Goal: Book appointment/travel/reservation

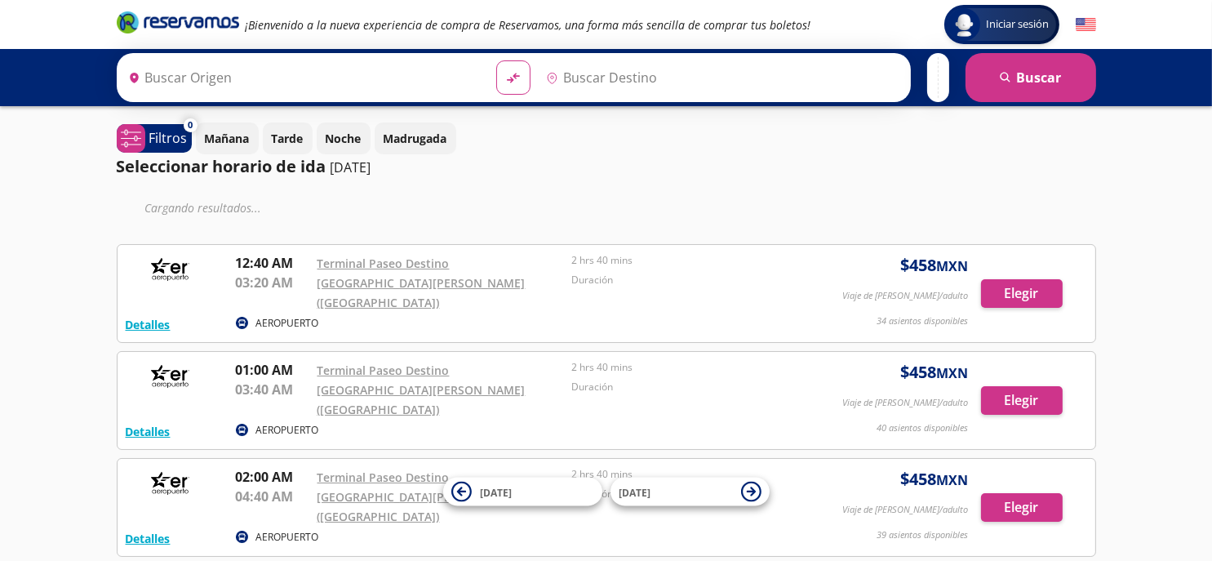
type input "Terminal Paseo Destino, [GEOGRAPHIC_DATA]"
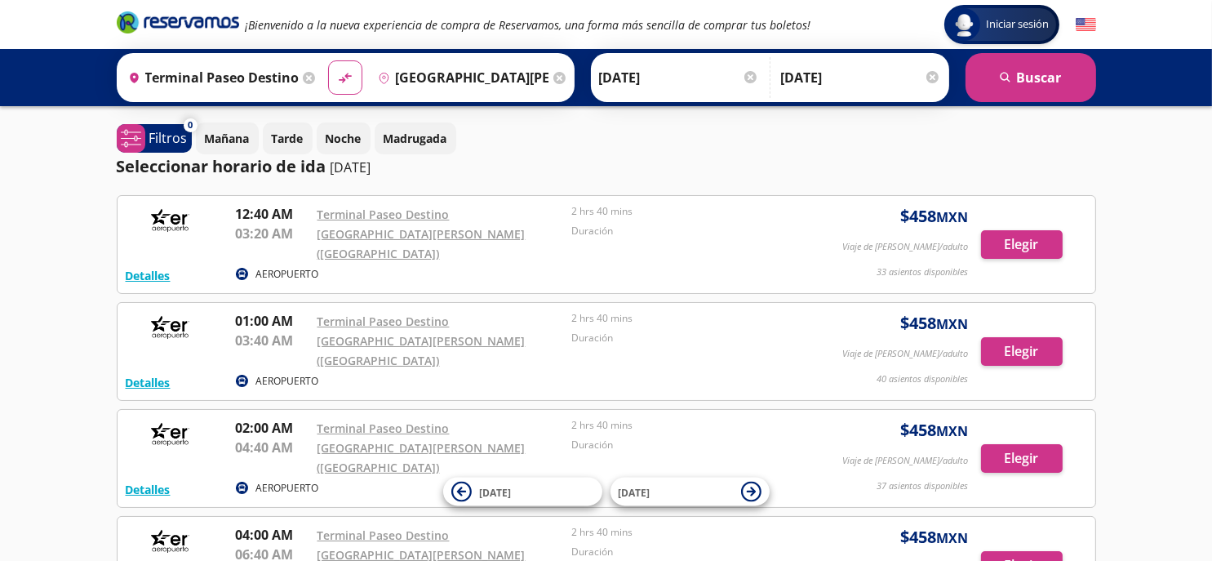
click at [517, 78] on input "[GEOGRAPHIC_DATA][PERSON_NAME] ([GEOGRAPHIC_DATA]), [GEOGRAPHIC_DATA]" at bounding box center [460, 77] width 178 height 41
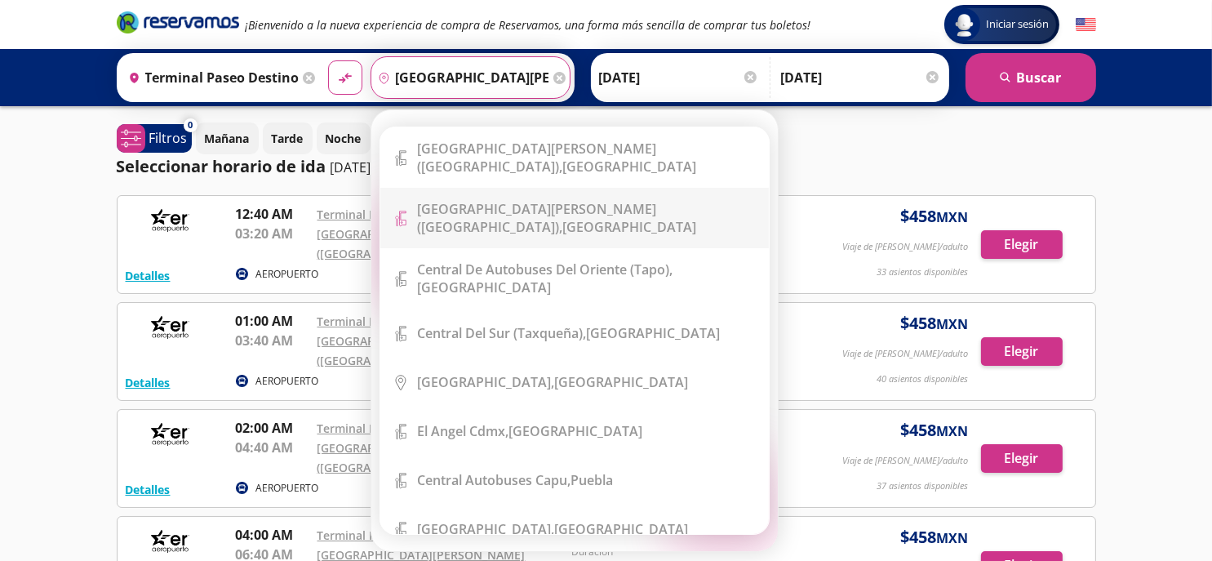
click at [552, 219] on div "Aeropuerto Benito Juárez (terminal 2), Distrito Federal" at bounding box center [586, 218] width 339 height 36
type input "[GEOGRAPHIC_DATA][PERSON_NAME] ([GEOGRAPHIC_DATA]), [GEOGRAPHIC_DATA]"
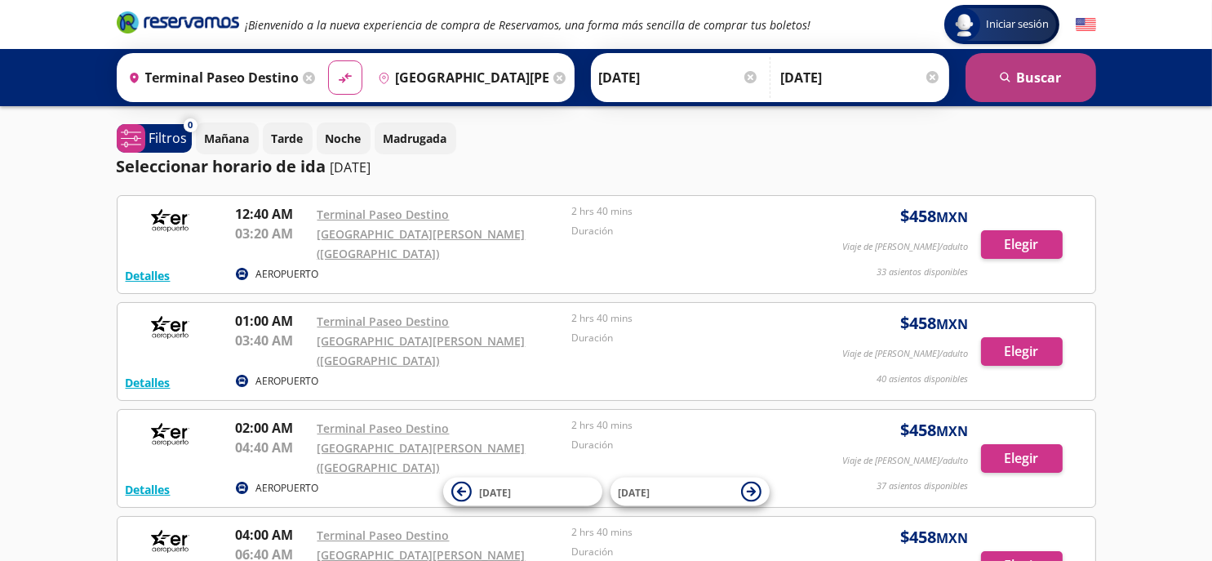
click at [1022, 93] on button "search [GEOGRAPHIC_DATA]" at bounding box center [1030, 77] width 131 height 49
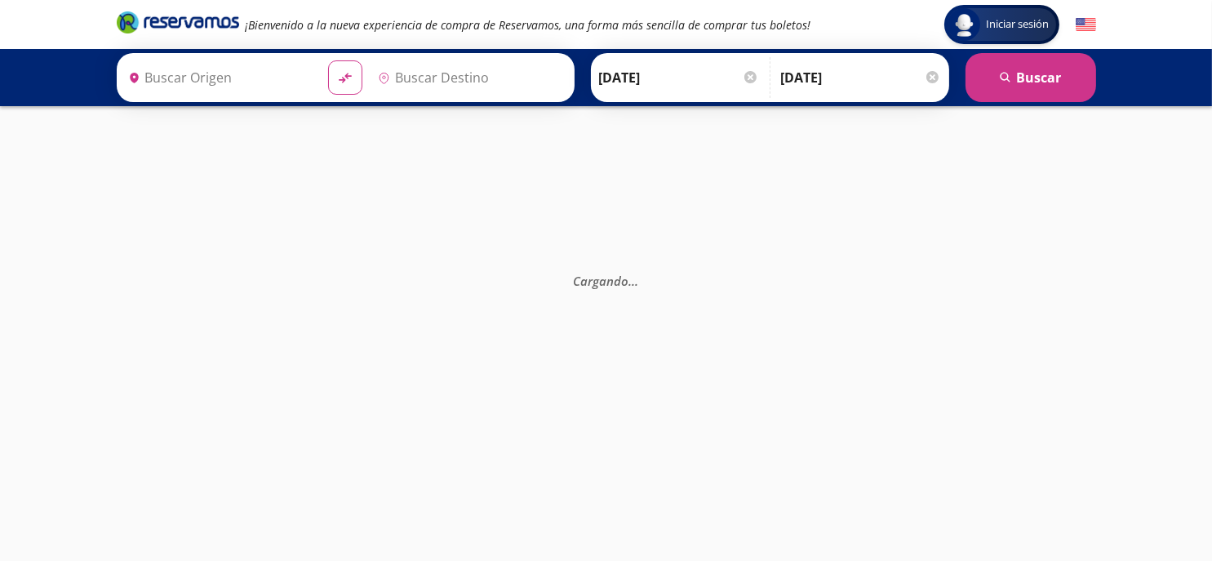
type input "[GEOGRAPHIC_DATA][PERSON_NAME] ([GEOGRAPHIC_DATA]), [GEOGRAPHIC_DATA]"
type input "Terminal Paseo Destino, [GEOGRAPHIC_DATA]"
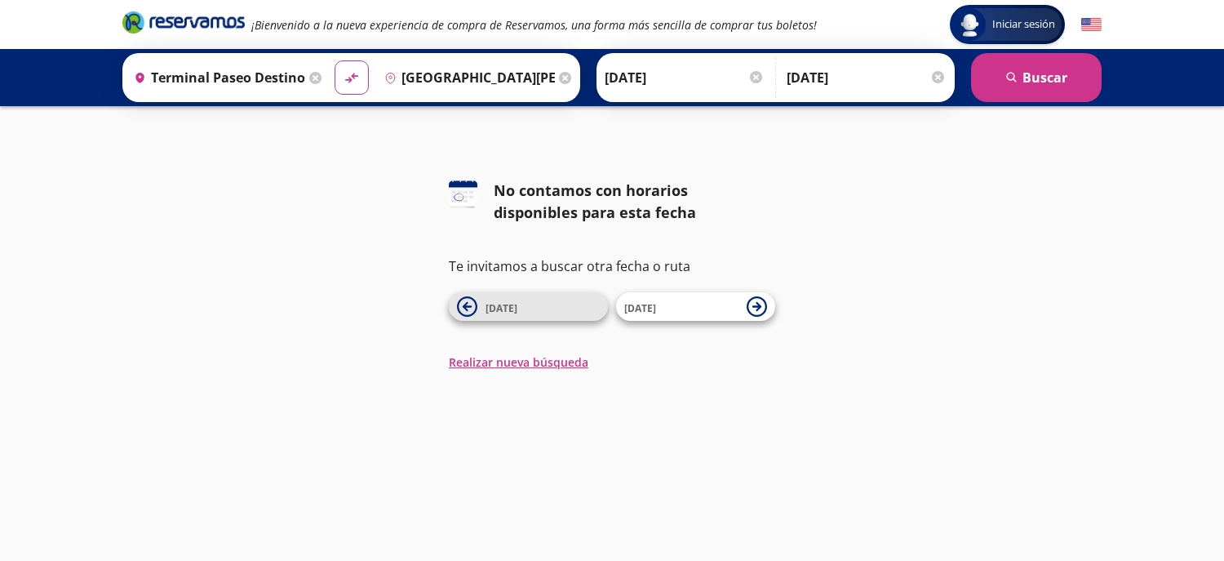
click at [472, 304] on icon at bounding box center [467, 306] width 20 height 20
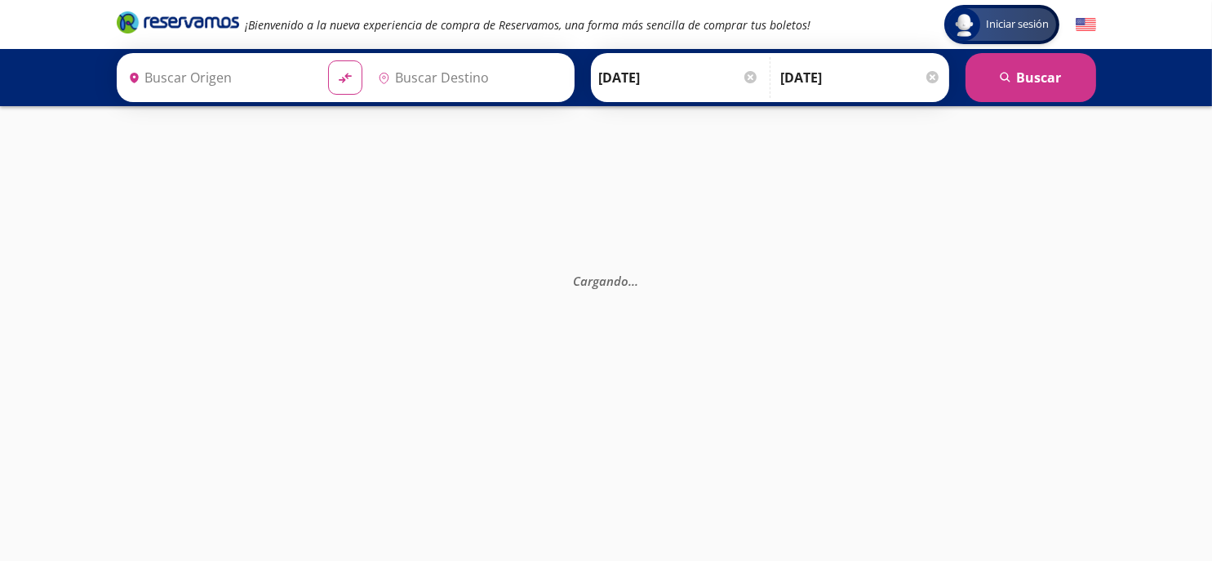
type input "Terminal Paseo Destino, [GEOGRAPHIC_DATA]"
type input "[GEOGRAPHIC_DATA][PERSON_NAME] ([GEOGRAPHIC_DATA]), [GEOGRAPHIC_DATA]"
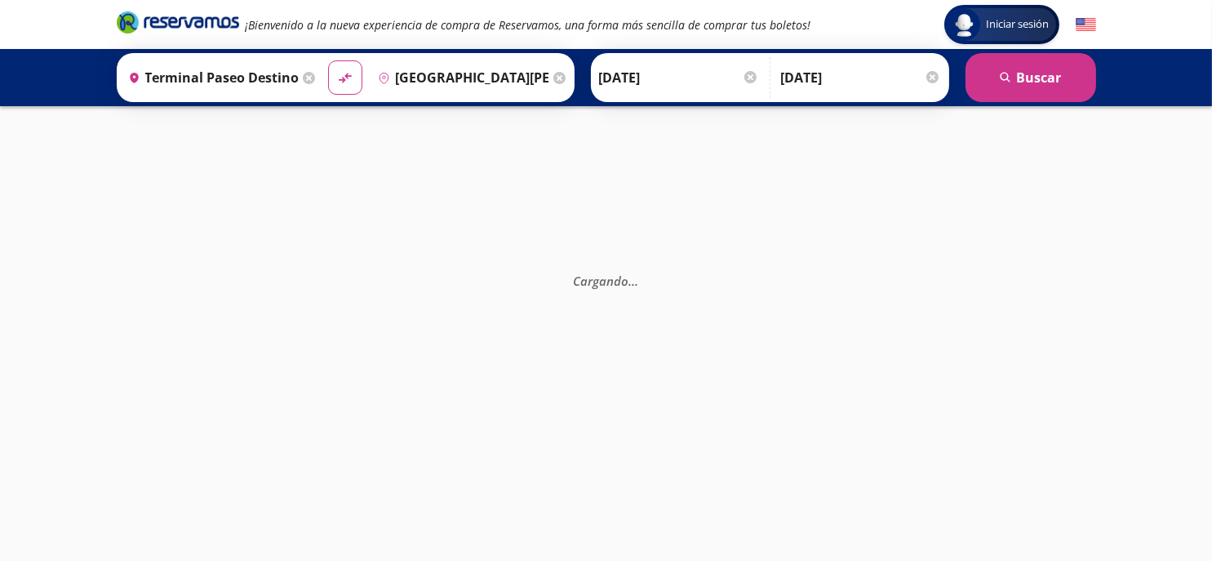
click at [650, 81] on input "11-Oct-25" at bounding box center [679, 77] width 160 height 41
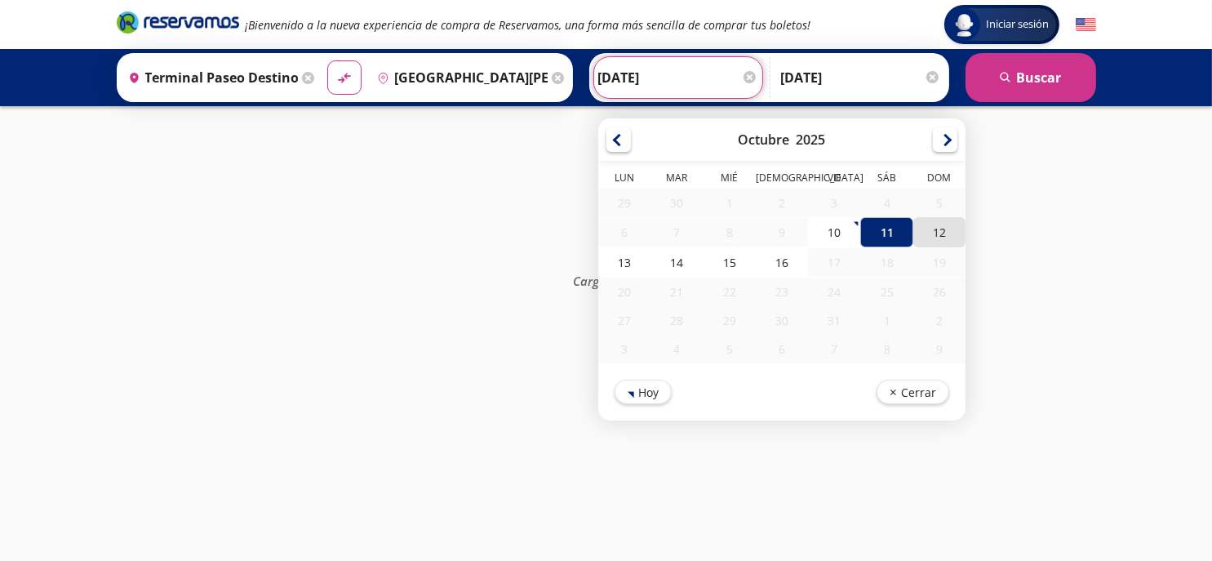
click at [930, 236] on div "12" at bounding box center [938, 232] width 52 height 30
type input "[DATE]"
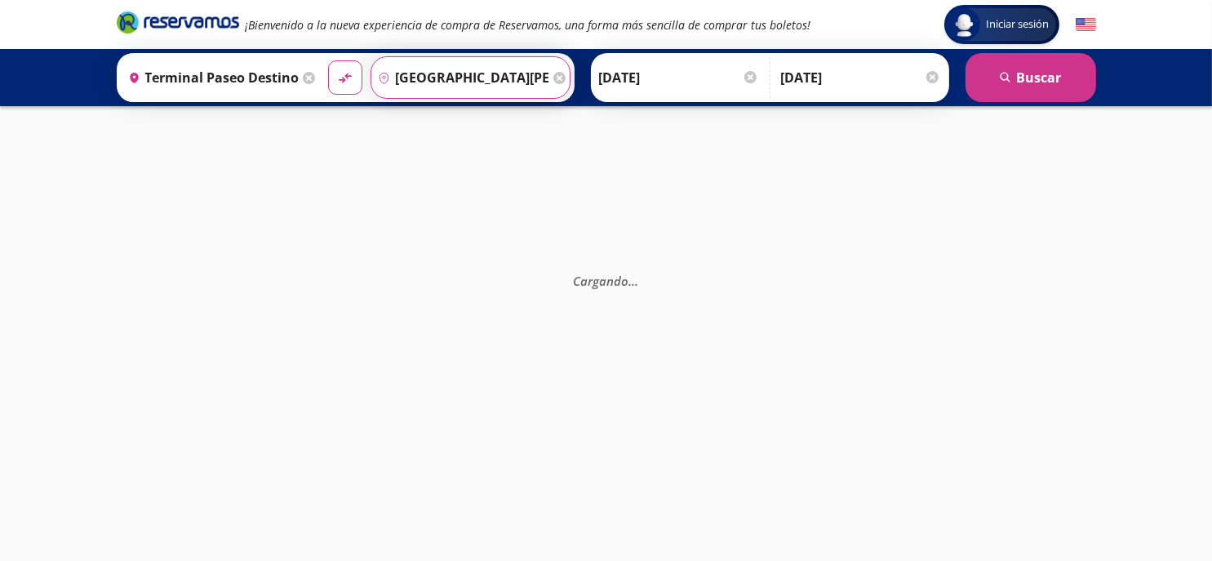
click at [501, 76] on input "[GEOGRAPHIC_DATA][PERSON_NAME] ([GEOGRAPHIC_DATA]), [GEOGRAPHIC_DATA]" at bounding box center [460, 77] width 178 height 41
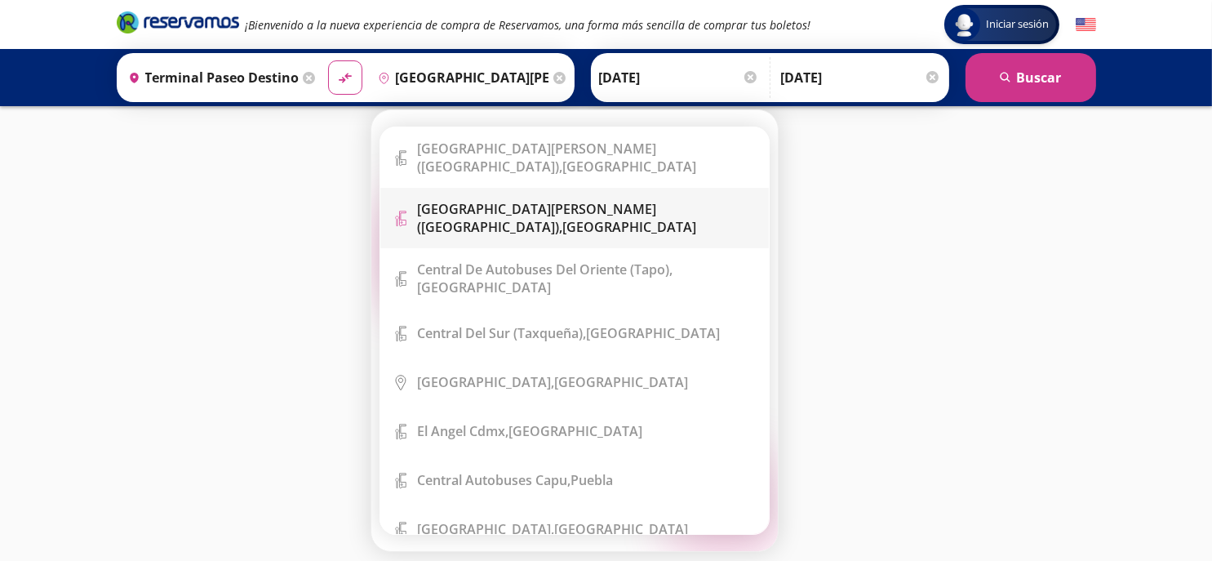
click at [597, 211] on b "[GEOGRAPHIC_DATA][PERSON_NAME] ([GEOGRAPHIC_DATA])," at bounding box center [536, 218] width 239 height 36
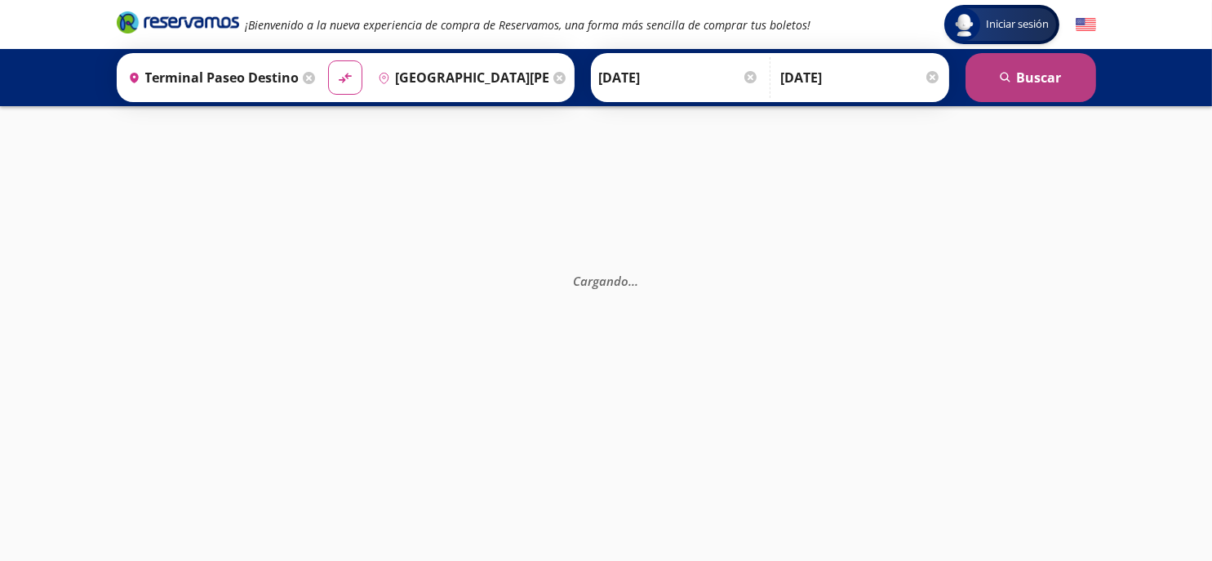
click at [998, 79] on button "search [GEOGRAPHIC_DATA]" at bounding box center [1030, 77] width 131 height 49
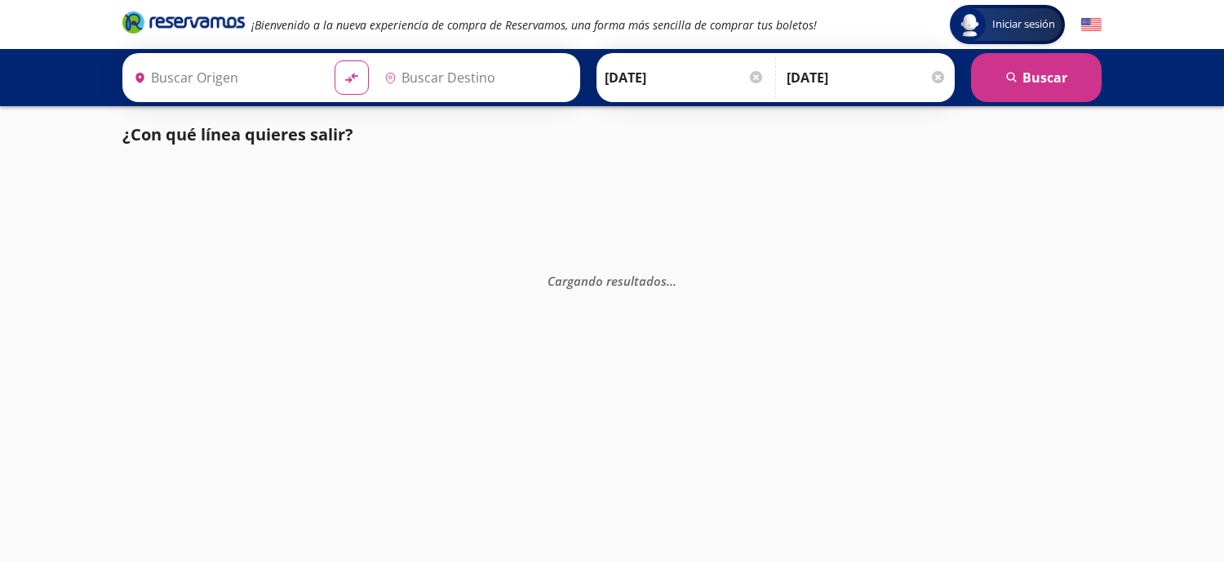
type input "Terminal Paseo Destino, [GEOGRAPHIC_DATA]"
type input "[GEOGRAPHIC_DATA][PERSON_NAME] ([GEOGRAPHIC_DATA]), [GEOGRAPHIC_DATA]"
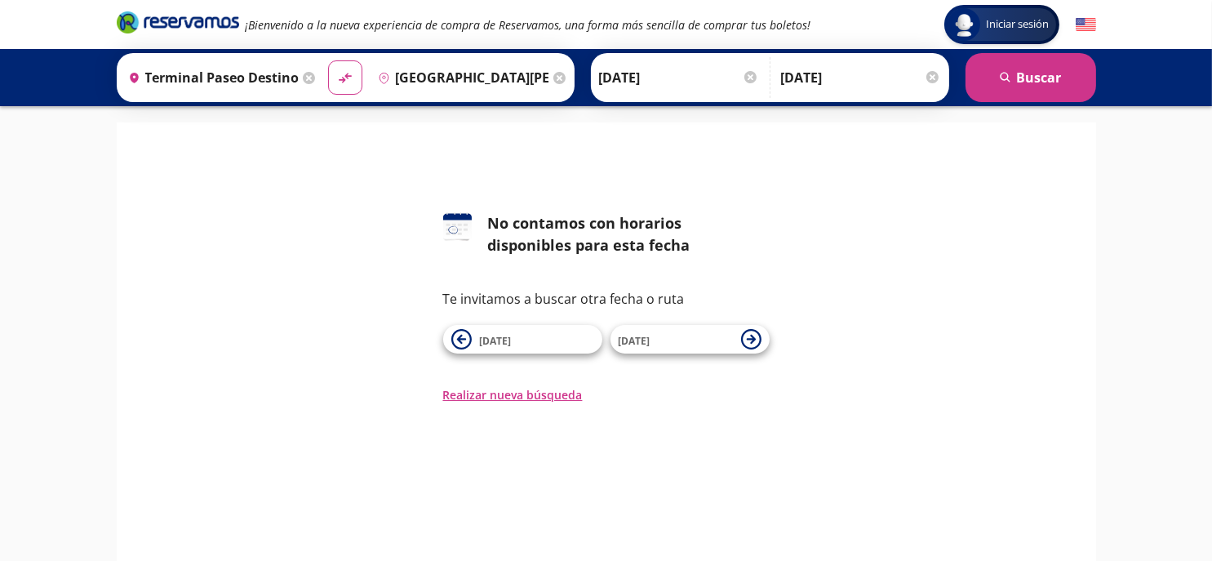
click at [457, 76] on input "[GEOGRAPHIC_DATA][PERSON_NAME] ([GEOGRAPHIC_DATA]), [GEOGRAPHIC_DATA]" at bounding box center [460, 77] width 178 height 41
click at [344, 80] on icon "material-symbols:compare-arrows-rounded" at bounding box center [345, 78] width 15 height 16
type input "[GEOGRAPHIC_DATA][PERSON_NAME] ([GEOGRAPHIC_DATA]), [GEOGRAPHIC_DATA]"
type input "Terminal Paseo Destino, [GEOGRAPHIC_DATA]"
click at [344, 80] on icon "material-symbols:compare-arrows-rounded" at bounding box center [345, 78] width 15 height 16
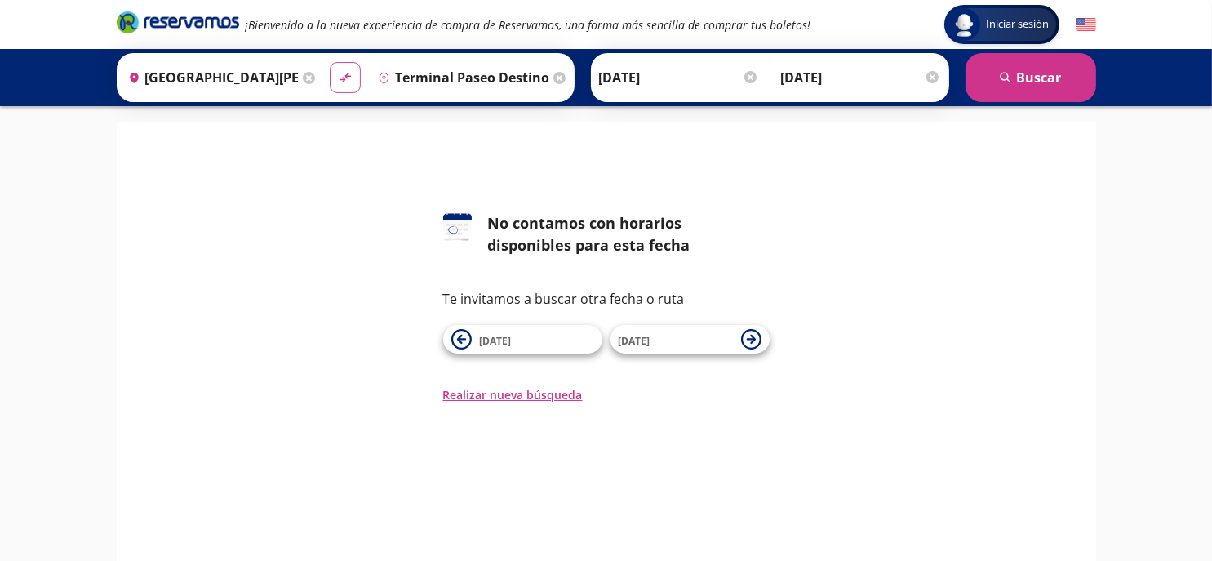
type input "Terminal Paseo Destino, [GEOGRAPHIC_DATA]"
type input "[GEOGRAPHIC_DATA][PERSON_NAME] ([GEOGRAPHIC_DATA]), [GEOGRAPHIC_DATA]"
click at [306, 78] on icon at bounding box center [309, 78] width 12 height 12
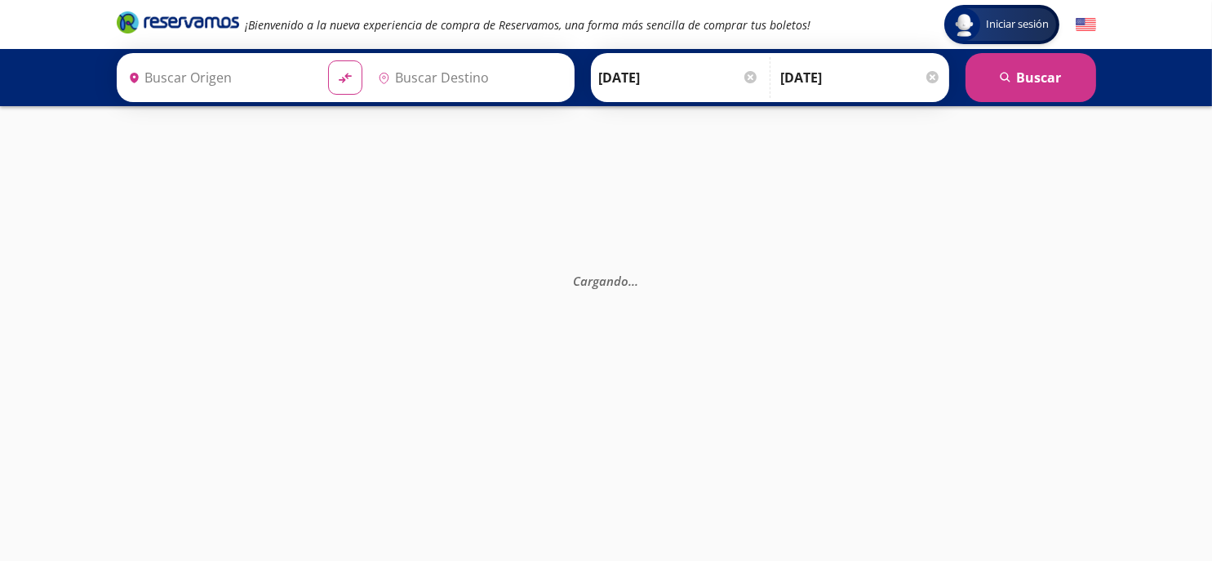
type input "Terminal Paseo Destino, [GEOGRAPHIC_DATA]"
type input "[GEOGRAPHIC_DATA][PERSON_NAME] ([GEOGRAPHIC_DATA]), [GEOGRAPHIC_DATA]"
type input "Terminal Paseo Destino, [GEOGRAPHIC_DATA]"
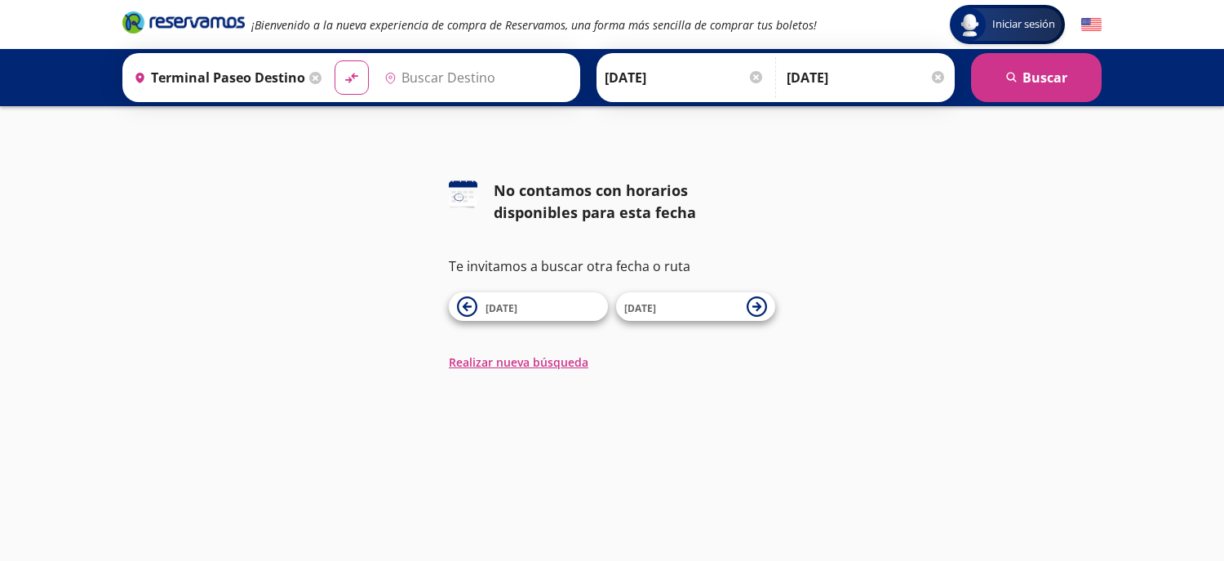
type input "[GEOGRAPHIC_DATA][PERSON_NAME] ([GEOGRAPHIC_DATA]), [GEOGRAPHIC_DATA]"
click at [285, 82] on input "Terminal Paseo Destino, [GEOGRAPHIC_DATA]" at bounding box center [216, 77] width 178 height 41
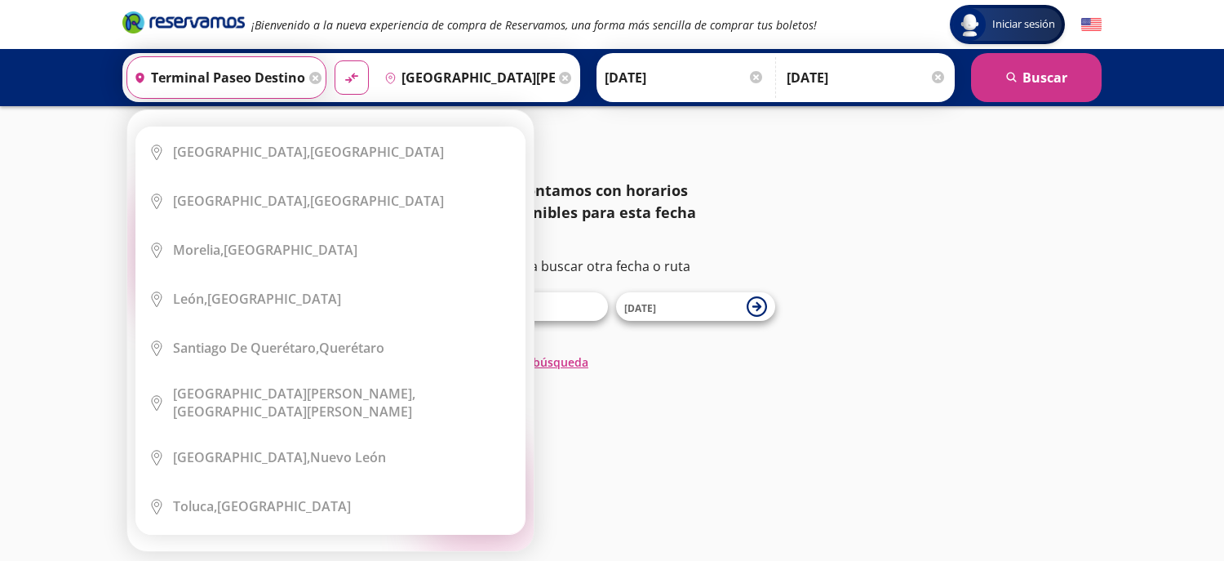
click at [461, 80] on input "[GEOGRAPHIC_DATA][PERSON_NAME] ([GEOGRAPHIC_DATA]), [GEOGRAPHIC_DATA]" at bounding box center [467, 77] width 178 height 41
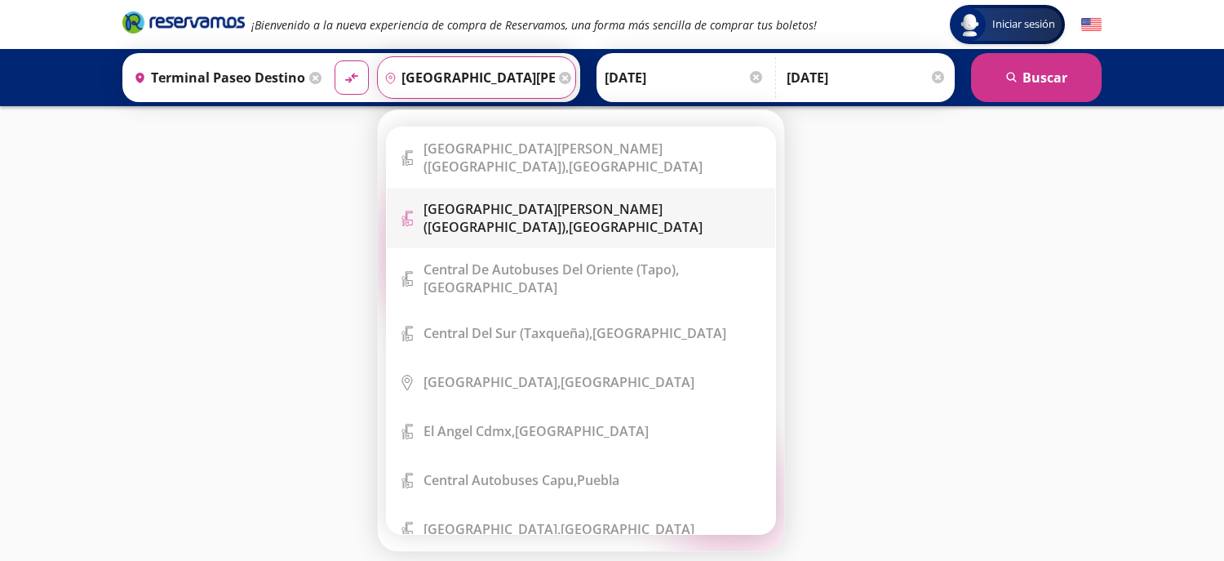
click at [565, 208] on b "[GEOGRAPHIC_DATA][PERSON_NAME] ([GEOGRAPHIC_DATA])," at bounding box center [543, 218] width 239 height 36
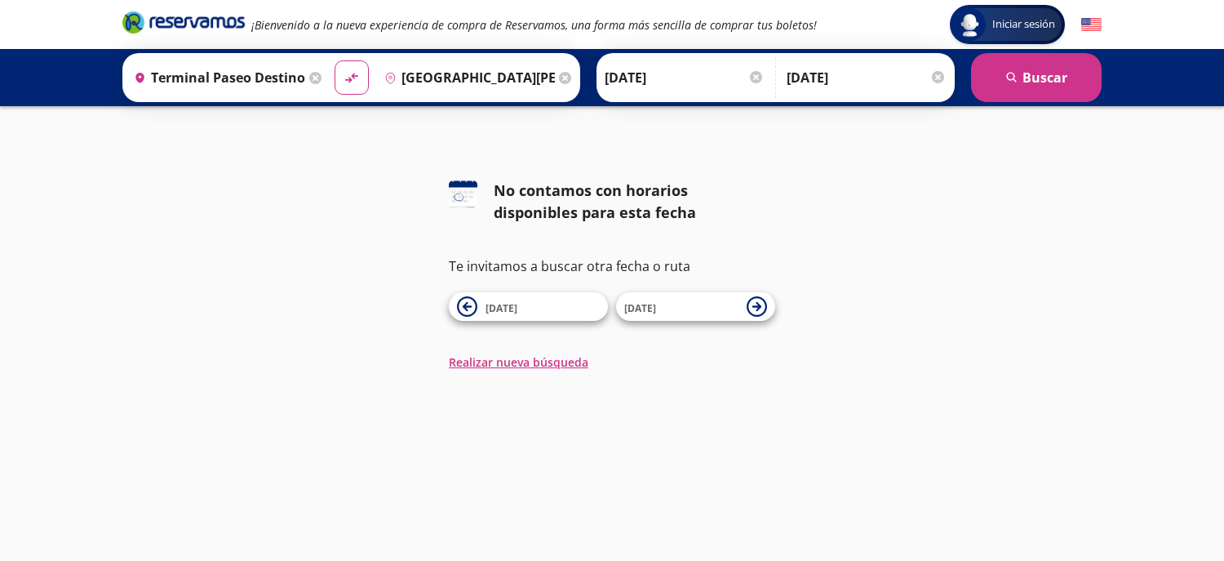
click at [702, 78] on input "[DATE]" at bounding box center [685, 77] width 160 height 41
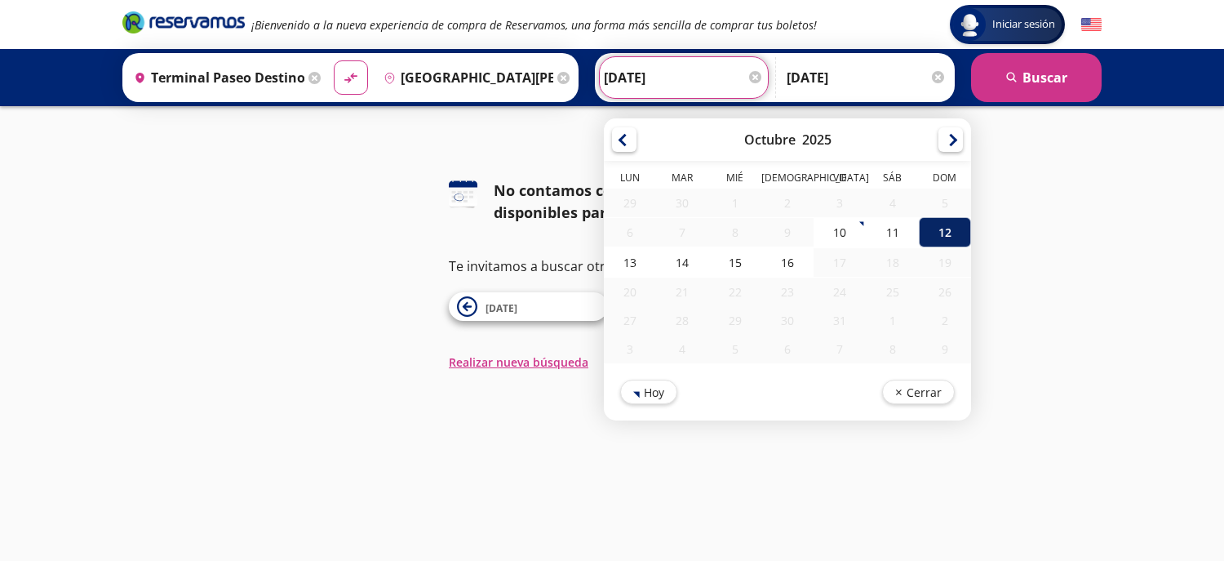
click at [936, 228] on div "12" at bounding box center [945, 232] width 52 height 30
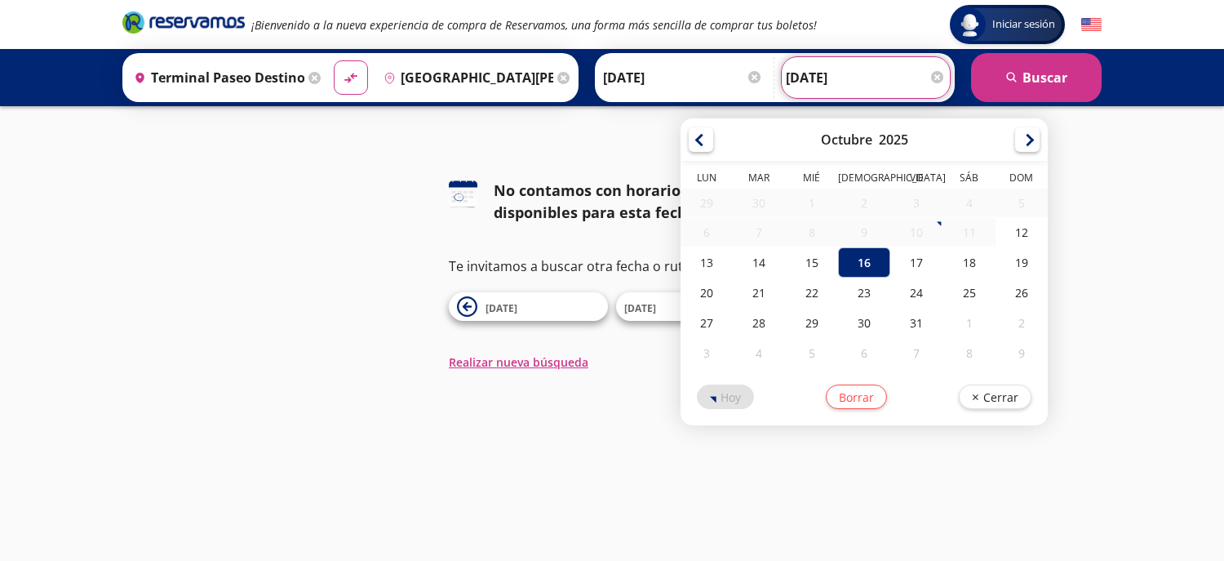
click at [885, 82] on input "16-Oct-25" at bounding box center [866, 77] width 160 height 41
click at [860, 262] on div "16" at bounding box center [864, 262] width 52 height 30
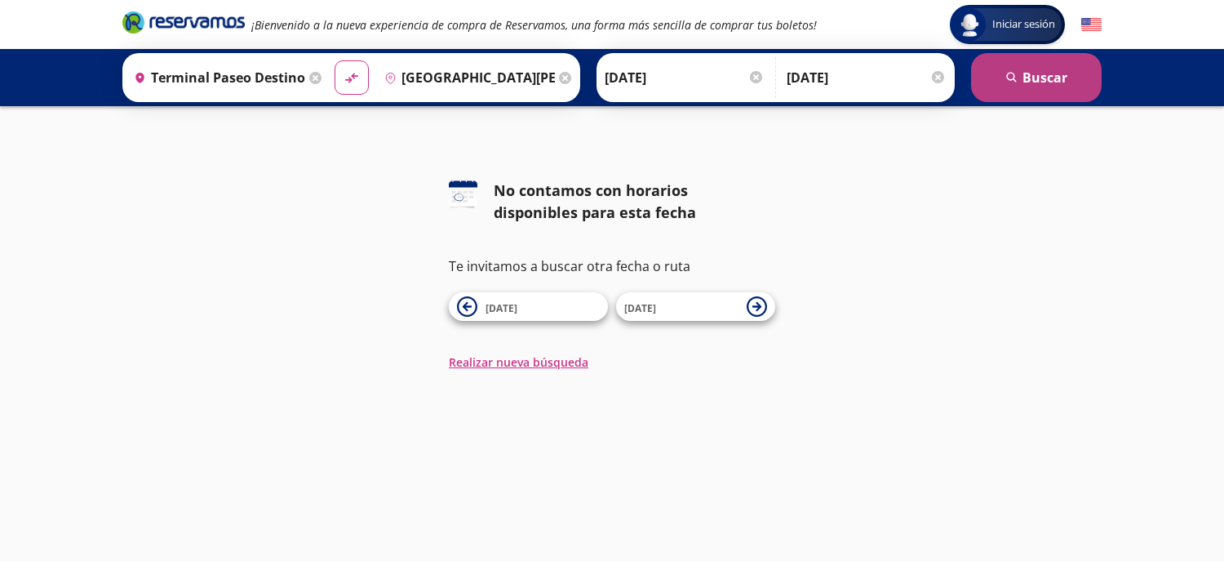
click at [1033, 80] on button "search [GEOGRAPHIC_DATA]" at bounding box center [1036, 77] width 131 height 49
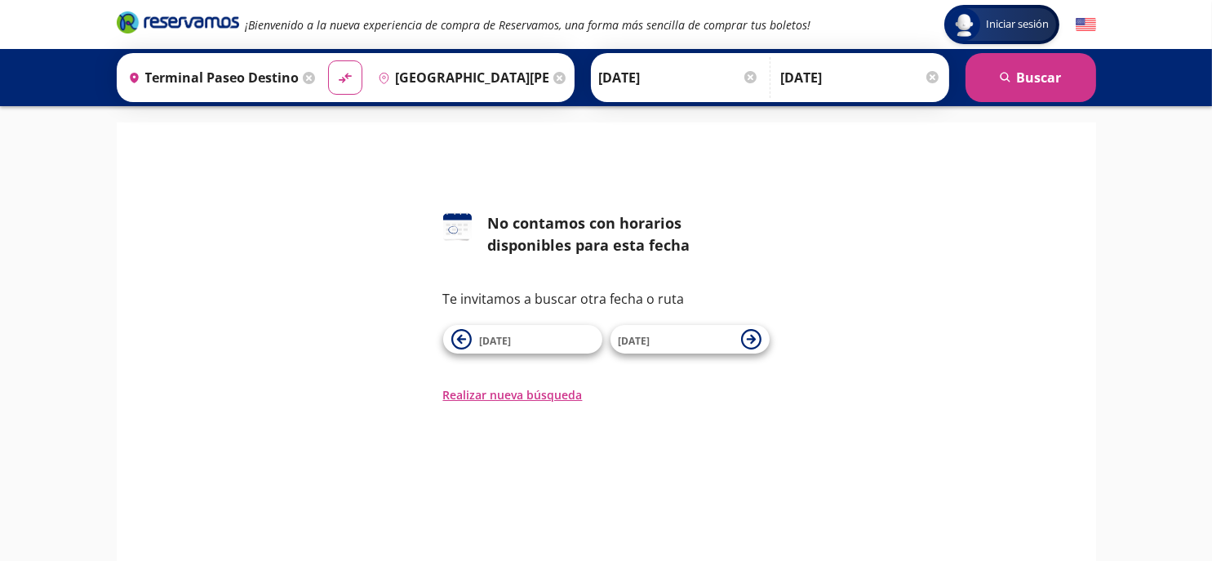
click at [744, 79] on div at bounding box center [750, 77] width 12 height 12
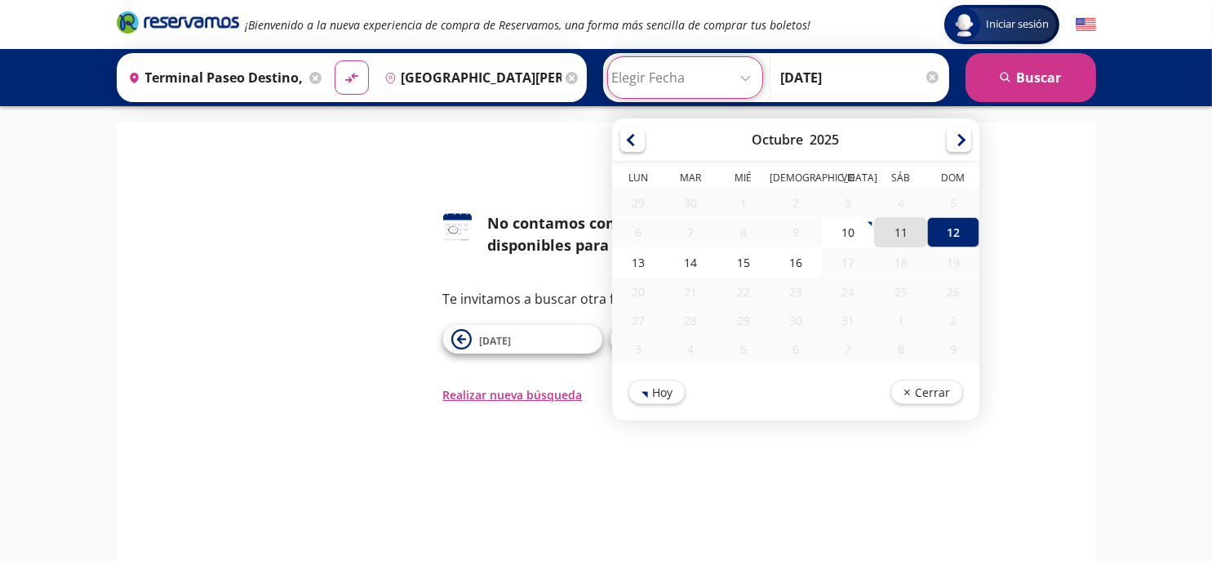
click at [877, 228] on div "11" at bounding box center [900, 232] width 52 height 30
type input "11-Oct-25"
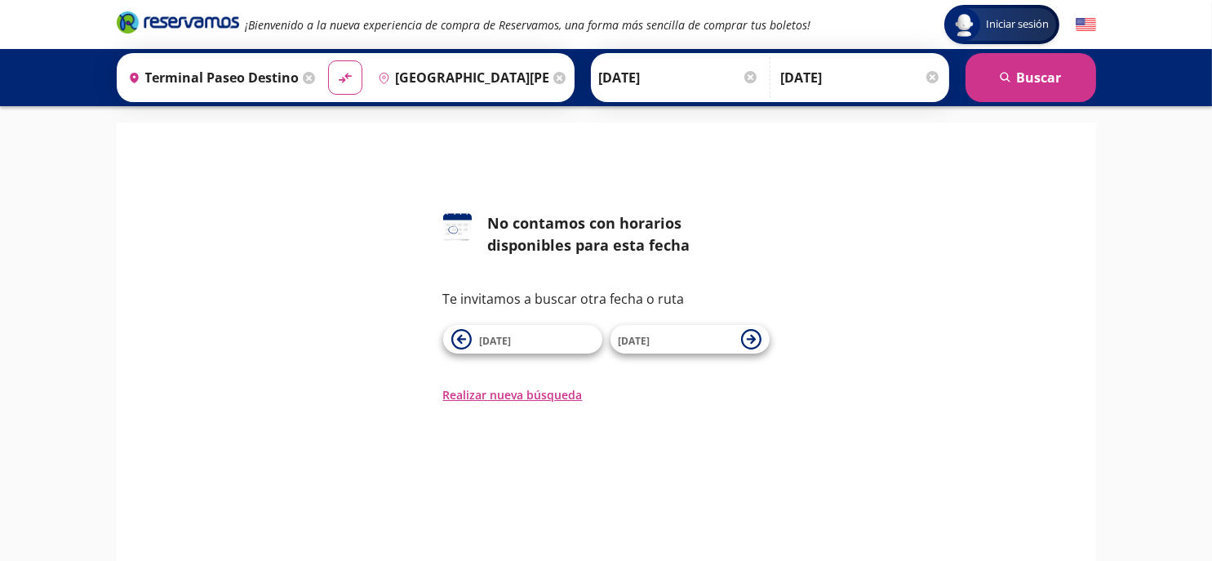
click at [928, 84] on input "16-Oct-25" at bounding box center [861, 77] width 160 height 41
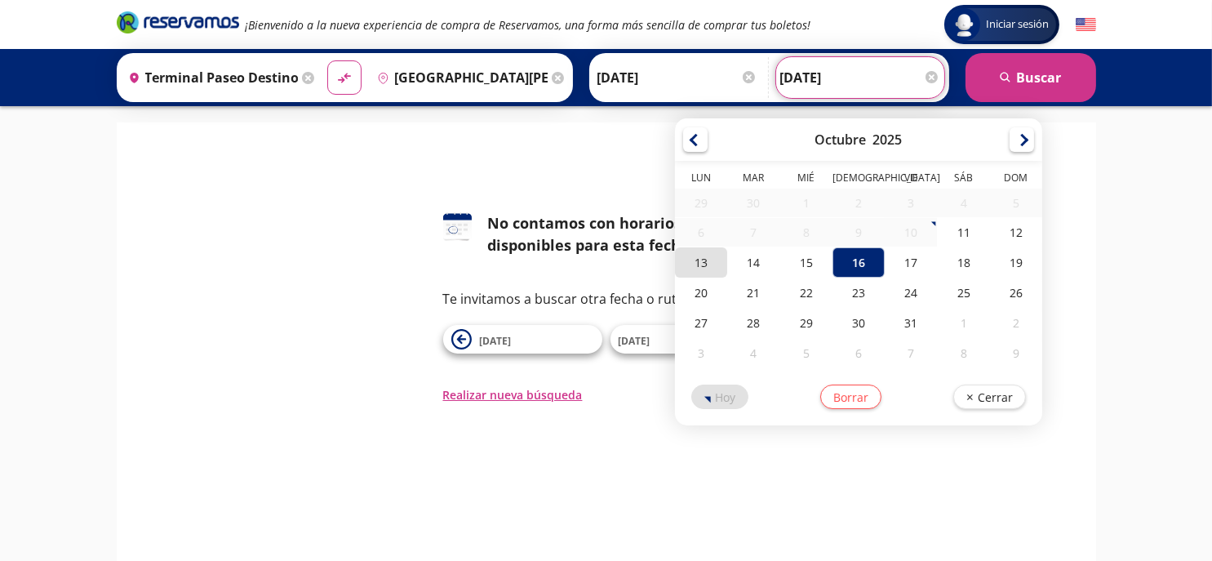
click at [694, 257] on div "13" at bounding box center [701, 262] width 52 height 30
type input "13-Oct-25"
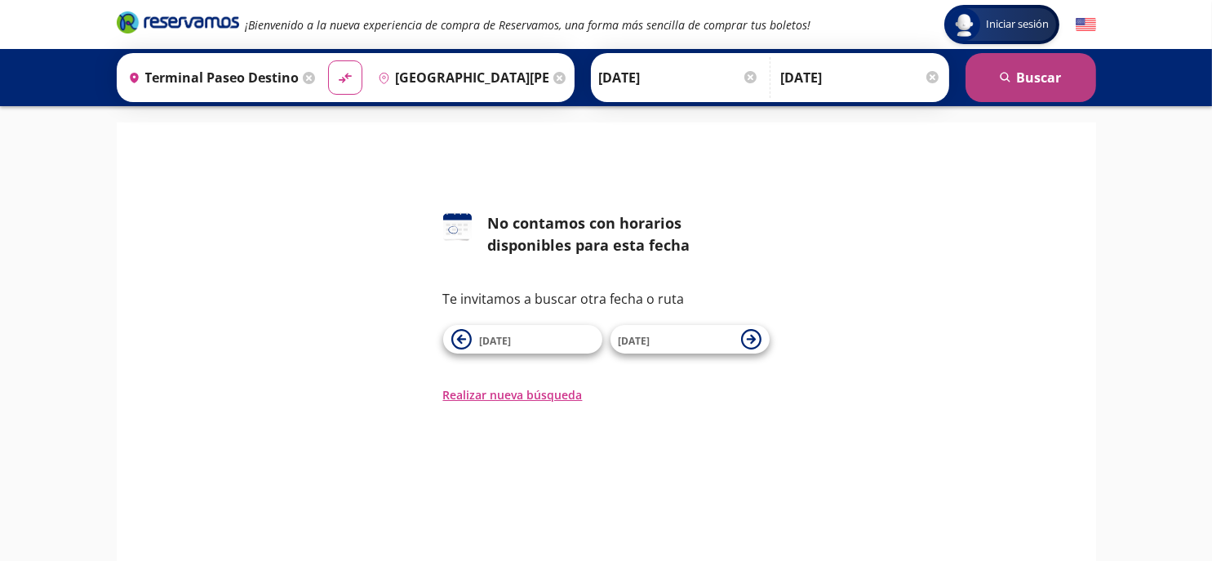
click at [1047, 73] on button "search [GEOGRAPHIC_DATA]" at bounding box center [1030, 77] width 131 height 49
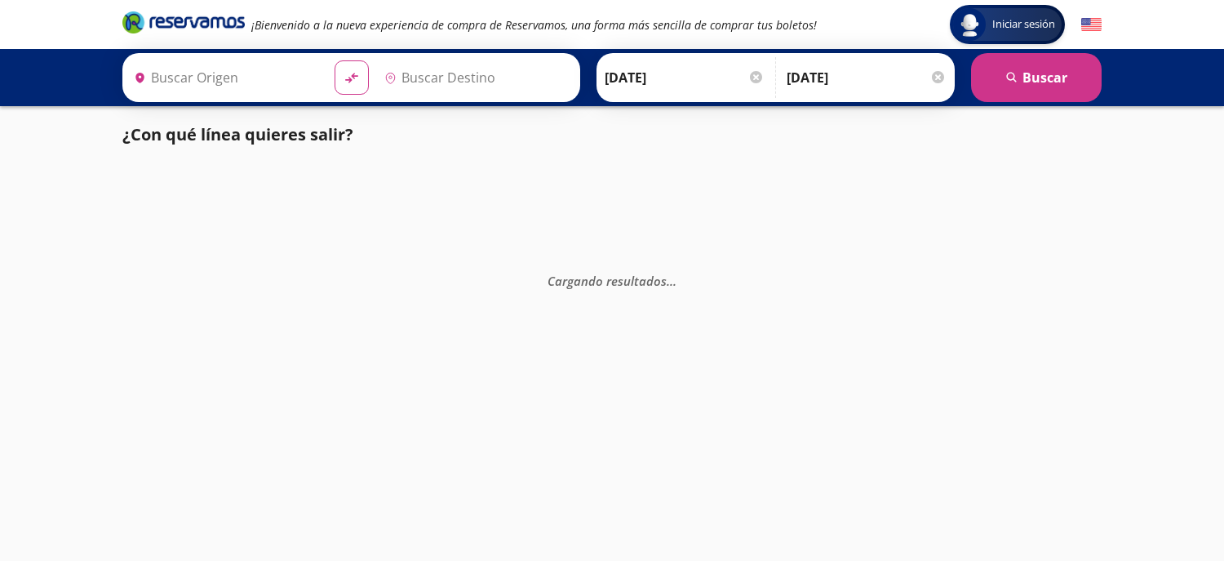
type input "[GEOGRAPHIC_DATA][PERSON_NAME] ([GEOGRAPHIC_DATA]), [GEOGRAPHIC_DATA]"
type input "Terminal Paseo Destino, [GEOGRAPHIC_DATA]"
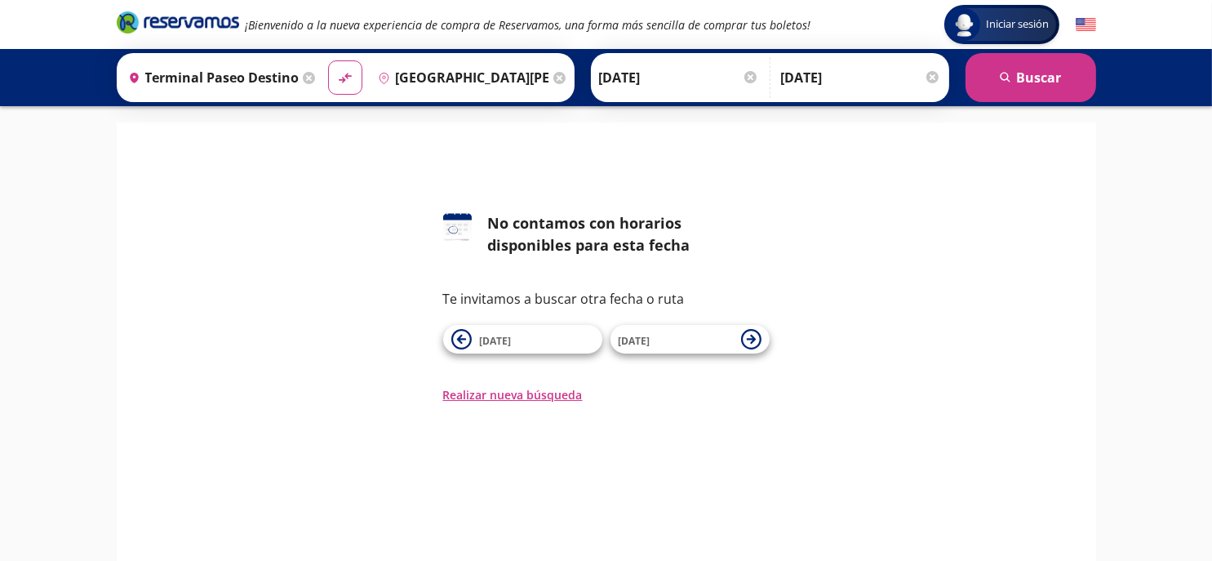
click at [744, 74] on div at bounding box center [750, 77] width 12 height 12
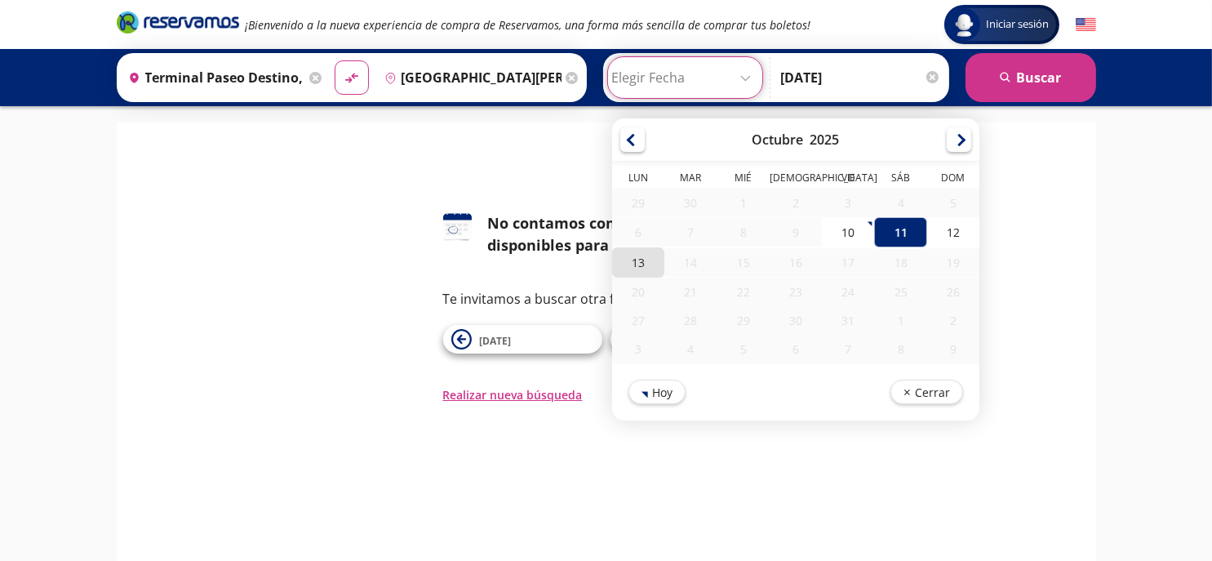
click at [628, 271] on div "13" at bounding box center [638, 262] width 52 height 30
type input "13-Oct-25"
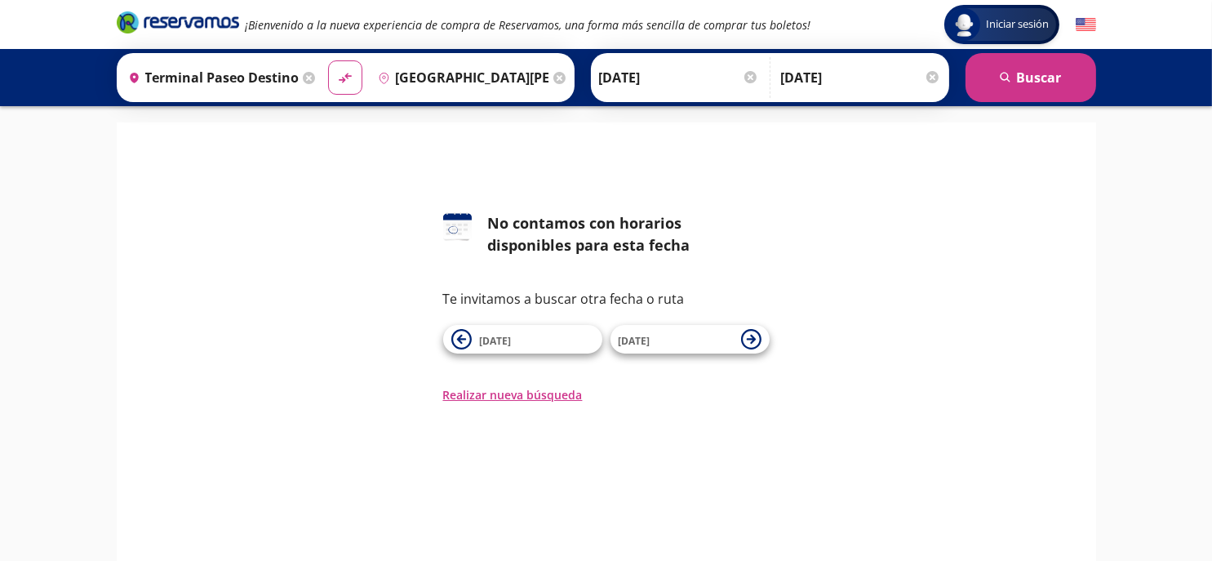
click at [931, 81] on div at bounding box center [932, 77] width 12 height 12
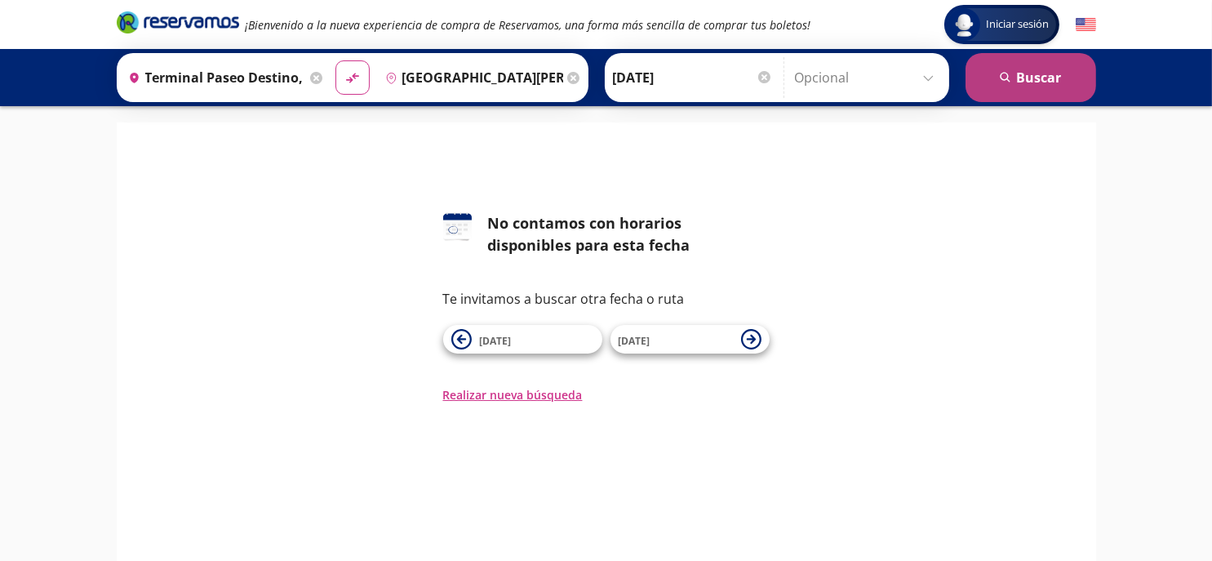
click at [1047, 77] on button "search [GEOGRAPHIC_DATA]" at bounding box center [1030, 77] width 131 height 49
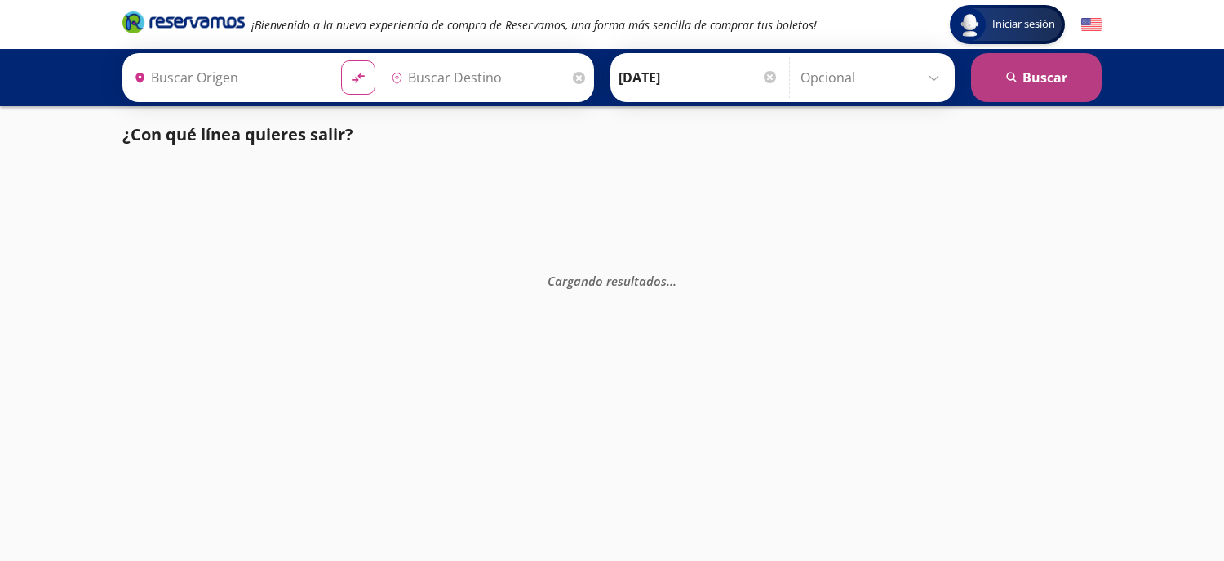
type input "[GEOGRAPHIC_DATA][PERSON_NAME] ([GEOGRAPHIC_DATA]), [GEOGRAPHIC_DATA]"
type input "Terminal Paseo Destino, [GEOGRAPHIC_DATA]"
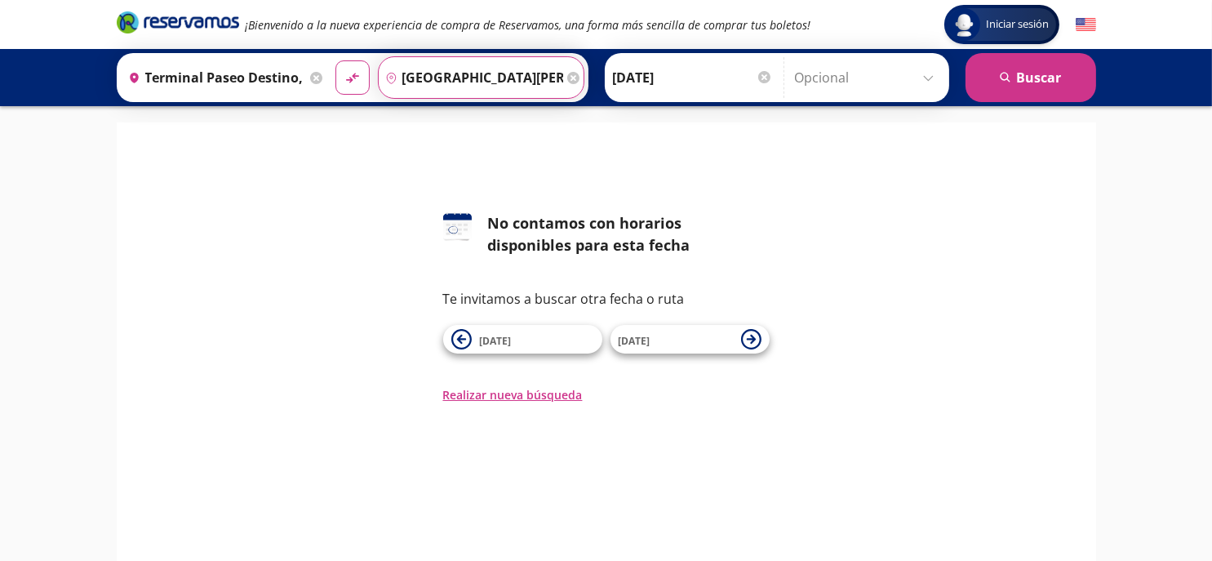
click at [477, 76] on input "[GEOGRAPHIC_DATA][PERSON_NAME] ([GEOGRAPHIC_DATA]), [GEOGRAPHIC_DATA]" at bounding box center [471, 77] width 184 height 41
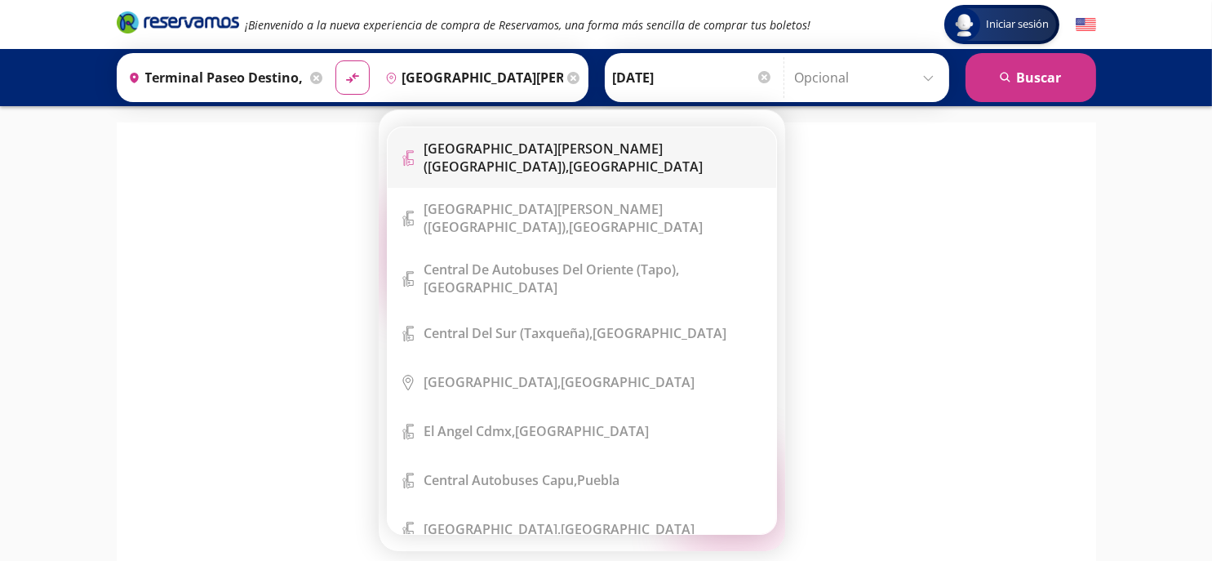
click at [574, 171] on div "[GEOGRAPHIC_DATA][PERSON_NAME] ([GEOGRAPHIC_DATA]), [GEOGRAPHIC_DATA]" at bounding box center [593, 158] width 339 height 36
type input "[GEOGRAPHIC_DATA][PERSON_NAME] ([GEOGRAPHIC_DATA]), [GEOGRAPHIC_DATA]"
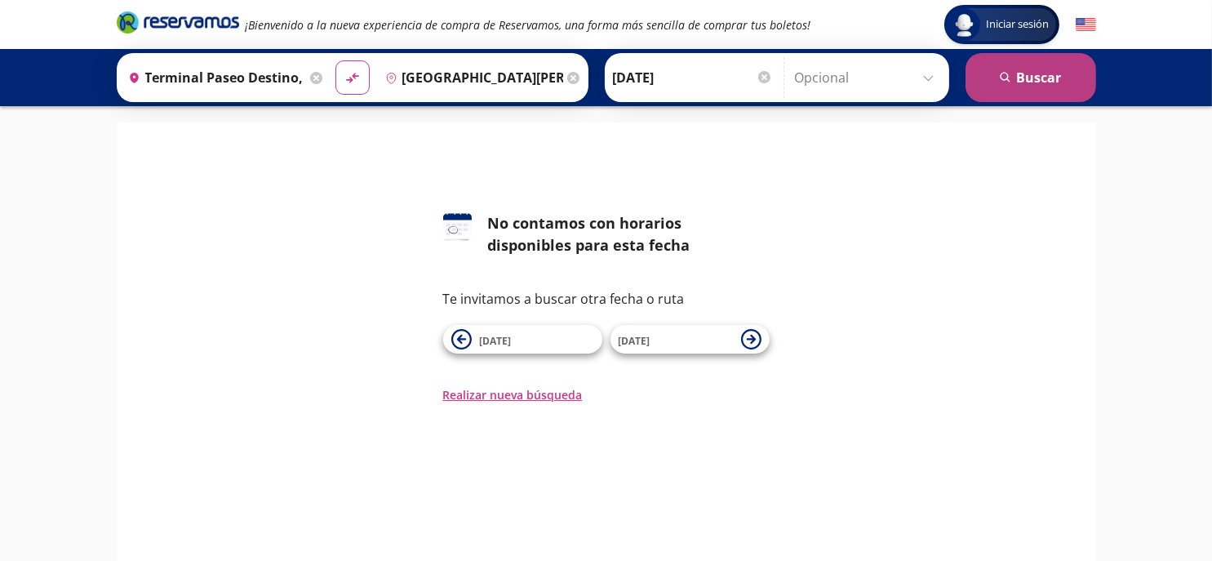
click at [1021, 78] on button "search [GEOGRAPHIC_DATA]" at bounding box center [1030, 77] width 131 height 49
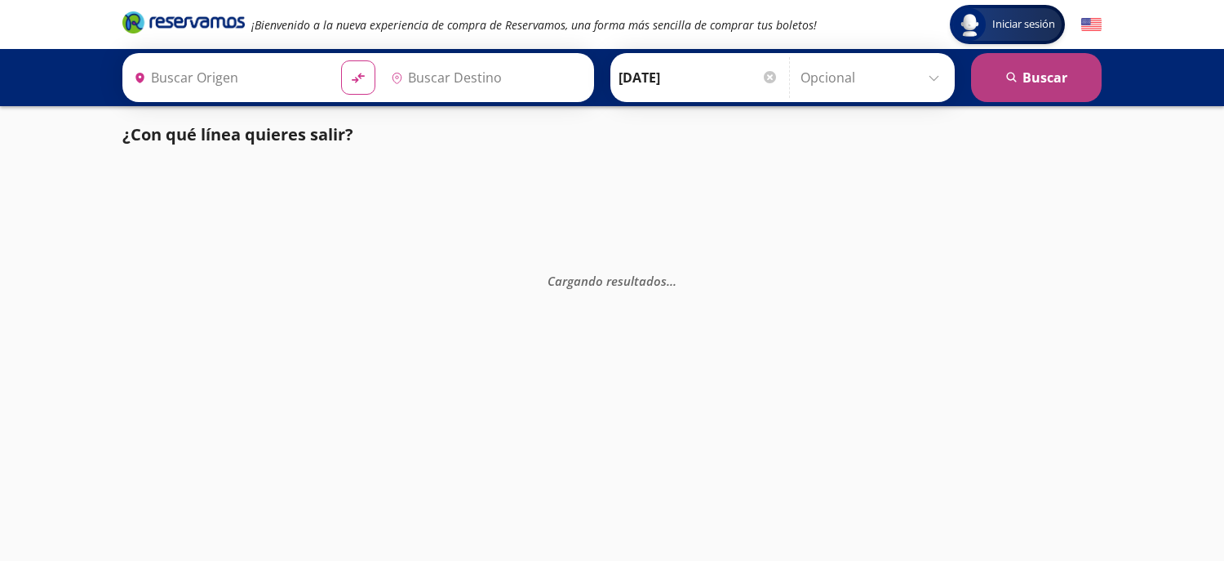
type input "[GEOGRAPHIC_DATA][PERSON_NAME] ([GEOGRAPHIC_DATA]), [GEOGRAPHIC_DATA]"
type input "Terminal Paseo Destino, [GEOGRAPHIC_DATA]"
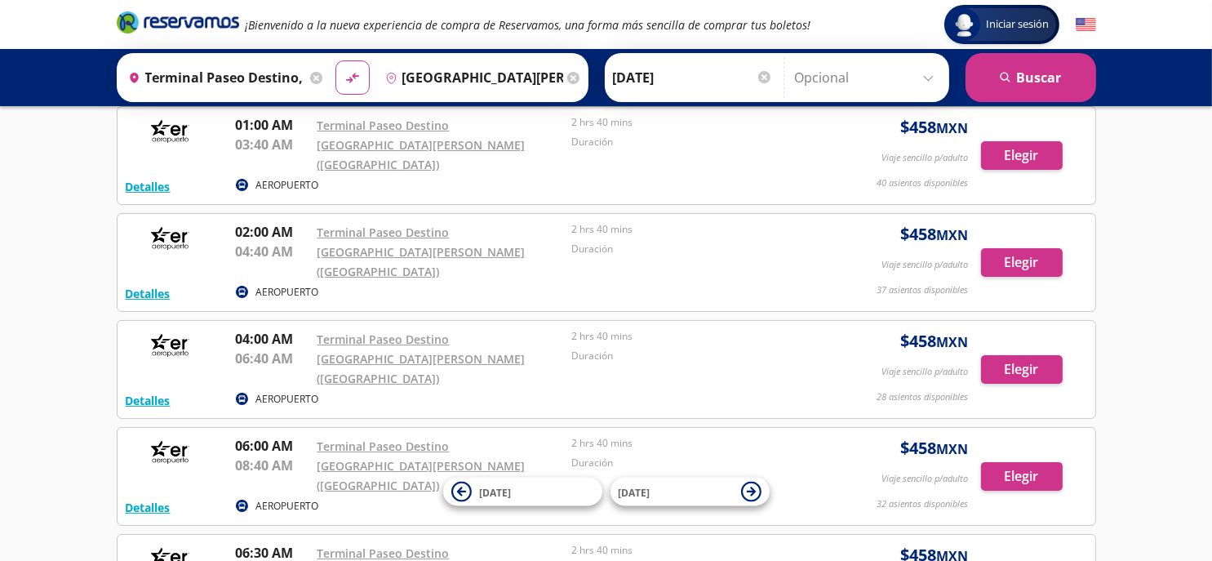
scroll to position [408, 0]
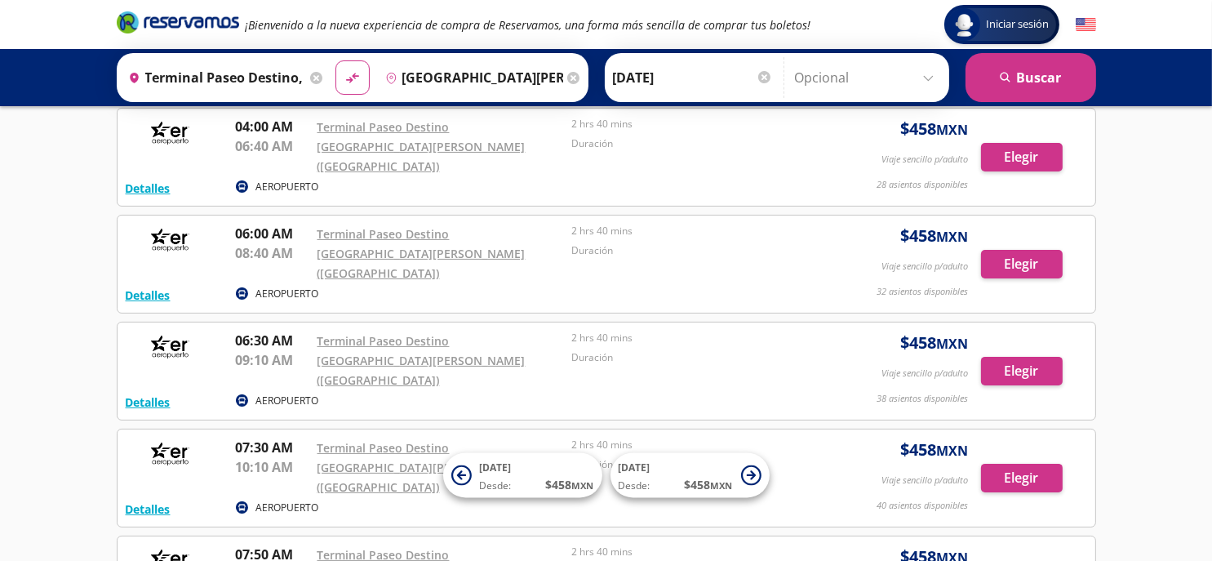
click at [1163, 246] on div "Iniciar sesión Iniciar sesión ¡Bienvenido a la nueva experiencia de compra de R…" at bounding box center [606, 285] width 1212 height 1387
